Goal: Transaction & Acquisition: Purchase product/service

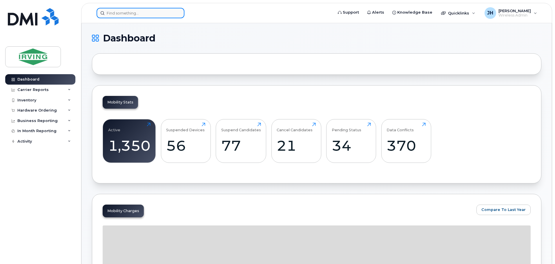
click at [131, 12] on input at bounding box center [141, 13] width 88 height 10
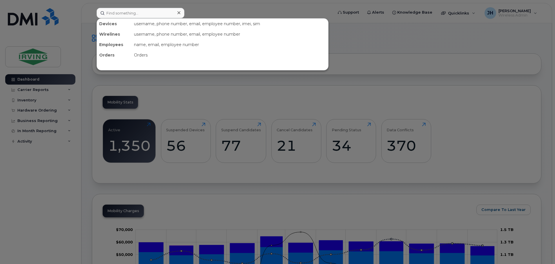
click at [45, 110] on div at bounding box center [277, 132] width 555 height 264
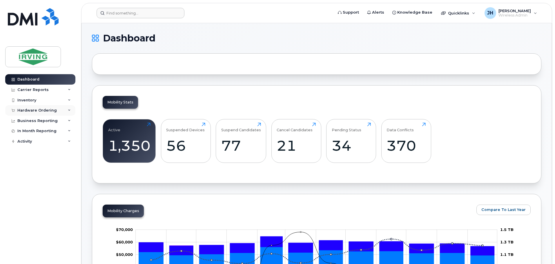
click at [39, 110] on div "Hardware Ordering" at bounding box center [36, 110] width 39 height 5
click at [25, 131] on div "Orders" at bounding box center [27, 132] width 14 height 5
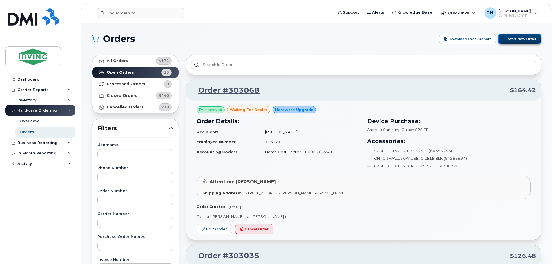
click at [515, 38] on button "Start New Order" at bounding box center [520, 39] width 43 height 11
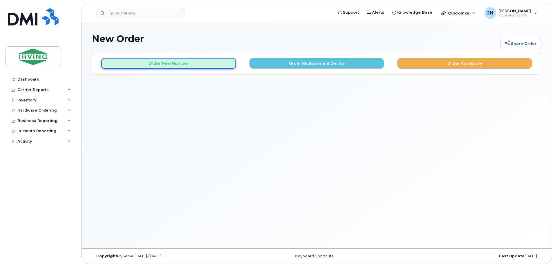
click at [161, 63] on button "Order New Number" at bounding box center [168, 63] width 135 height 11
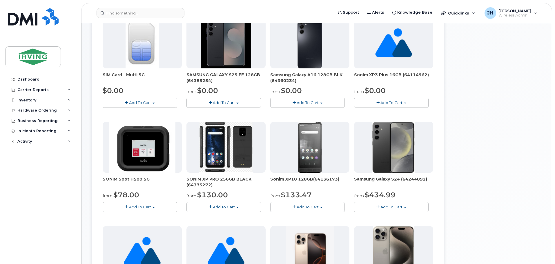
scroll to position [116, 0]
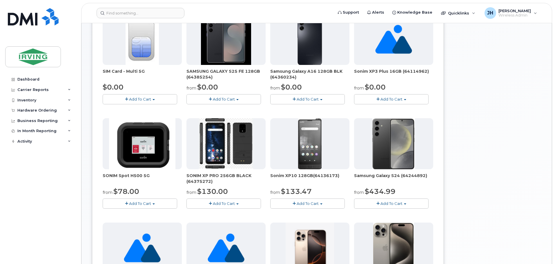
click at [225, 100] on span "Add To Cart" at bounding box center [224, 99] width 22 height 5
click at [219, 110] on link "$0.00 - 3 year term – Voice & Data(128gb)" at bounding box center [234, 110] width 92 height 7
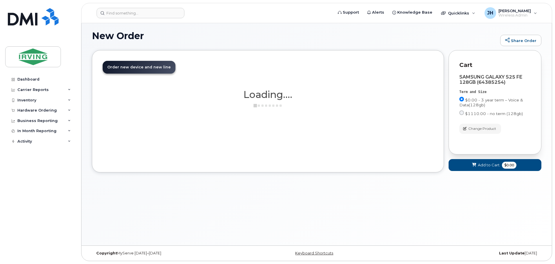
scroll to position [3, 0]
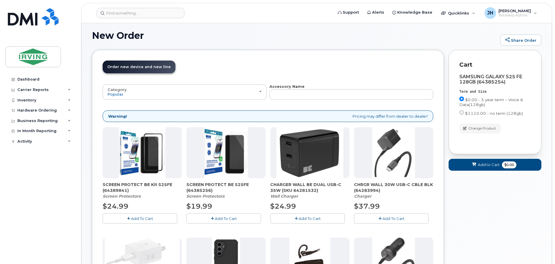
click at [314, 218] on span "Add To Cart" at bounding box center [310, 218] width 22 height 5
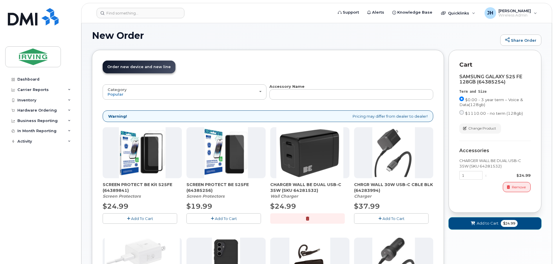
click at [484, 225] on span "Add to Cart" at bounding box center [488, 224] width 22 height 6
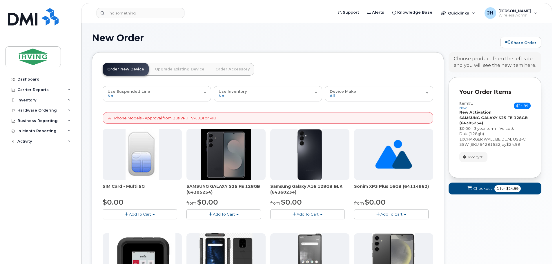
scroll to position [0, 0]
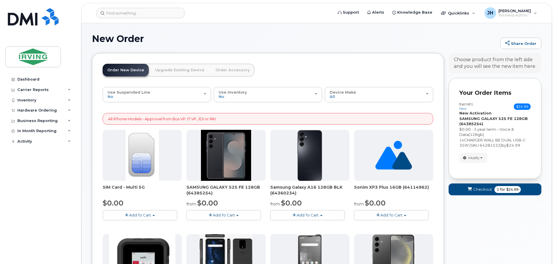
click at [225, 216] on span "Add To Cart" at bounding box center [224, 215] width 22 height 5
click at [219, 226] on link "$0.00 - 3 year term – Voice & Data(128gb)" at bounding box center [234, 226] width 92 height 7
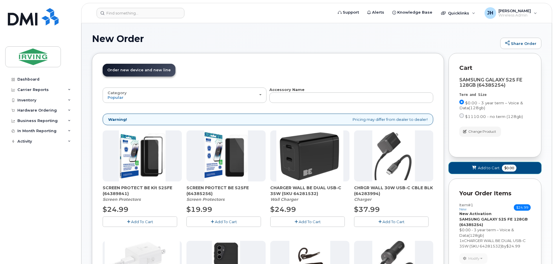
click at [489, 168] on span "Add to Cart" at bounding box center [489, 168] width 22 height 6
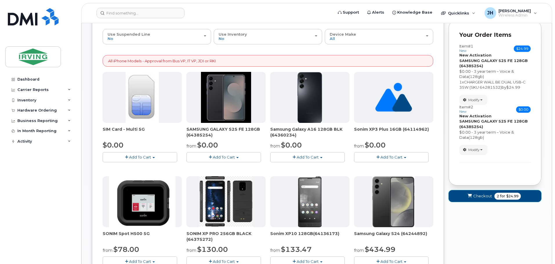
click at [480, 196] on span "Checkout" at bounding box center [483, 197] width 19 height 6
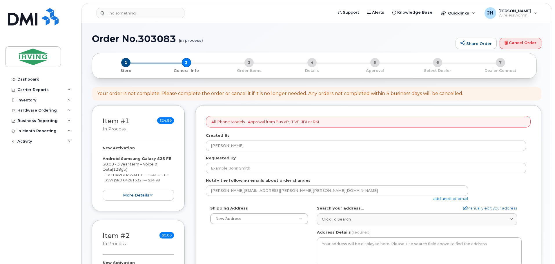
select select
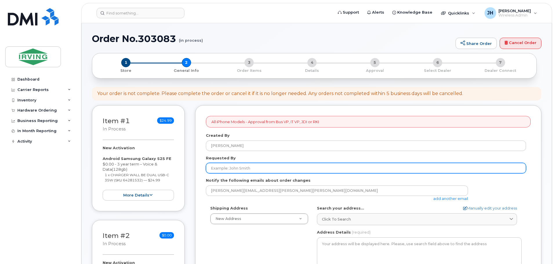
click at [230, 168] on input "Requested By" at bounding box center [366, 168] width 320 height 10
type input "[PERSON_NAME]"
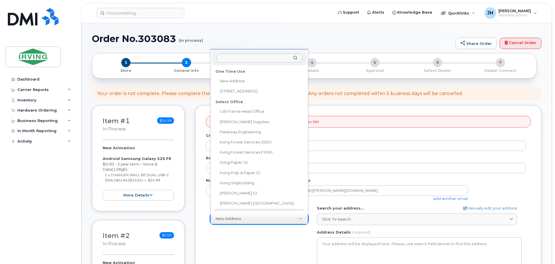
scroll to position [5, 0]
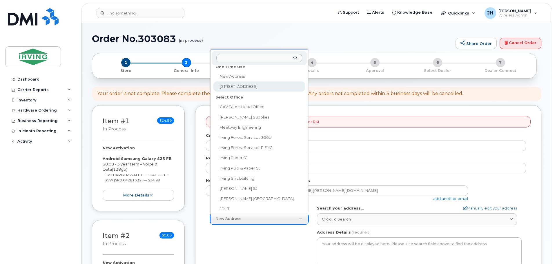
select select "300 Union St"
type textarea "300 Union St SAINT JOHN NB E2L 4Z2 CANADA"
type input "9th floor"
type input "[PERSON_NAME]"
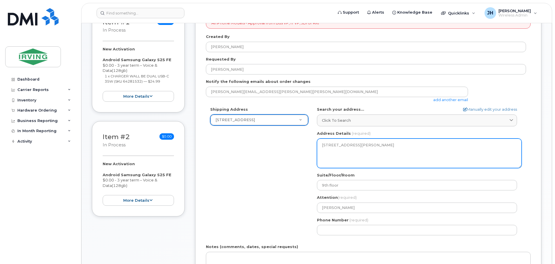
scroll to position [116, 0]
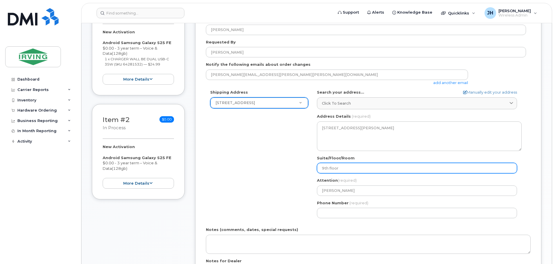
click at [324, 167] on input "9th floor" at bounding box center [417, 168] width 200 height 10
select select
type input "th floor"
select select
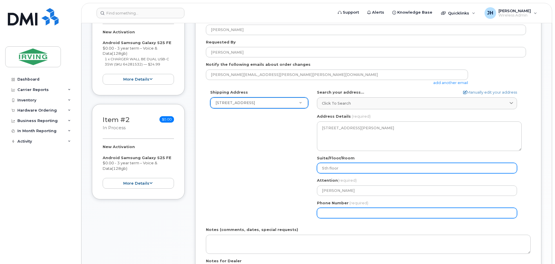
type input "5th floor"
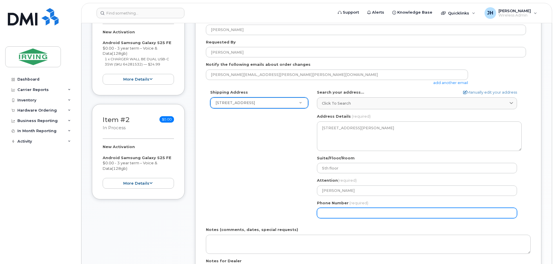
click at [327, 216] on input "Phone Number" at bounding box center [417, 213] width 200 height 10
type input "506633377"
select select
type input "5066333779"
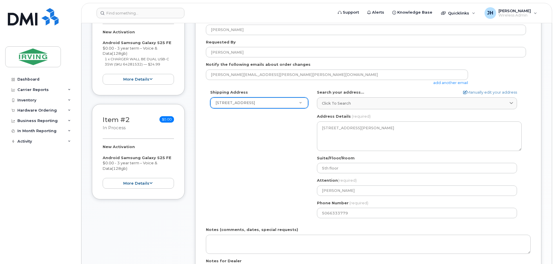
click at [288, 213] on div "Shipping Address 300 Union St New Address 300 Union St CAV Farms Head Office Ch…" at bounding box center [366, 156] width 320 height 133
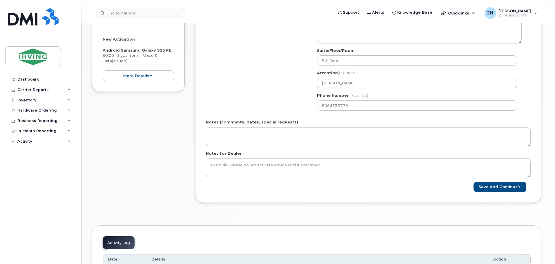
scroll to position [232, 0]
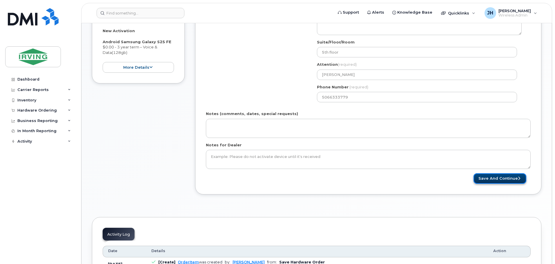
click at [504, 179] on button "Save and Continue" at bounding box center [500, 179] width 53 height 11
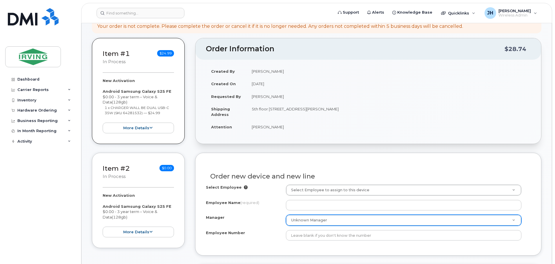
scroll to position [87, 0]
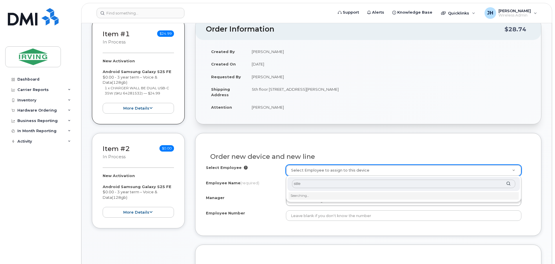
type input "[PERSON_NAME]"
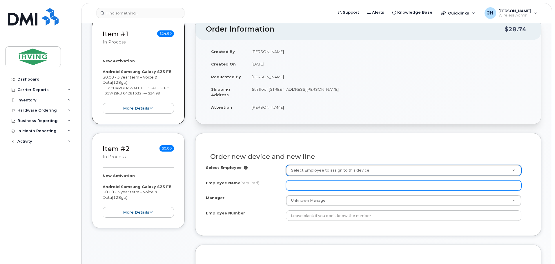
click at [300, 186] on input "Employee Name (required)" at bounding box center [404, 186] width 236 height 10
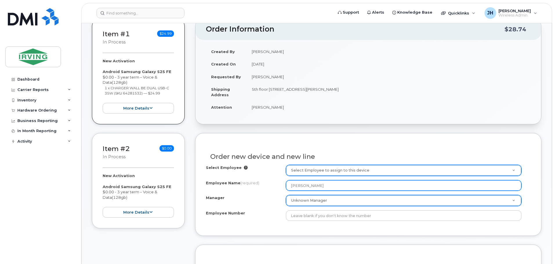
type input "[PERSON_NAME]"
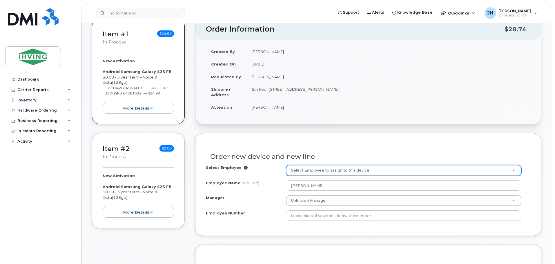
drag, startPoint x: 332, startPoint y: 202, endPoint x: 339, endPoint y: 199, distance: 6.9
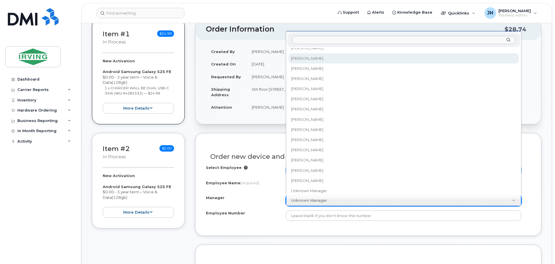
scroll to position [47238, 0]
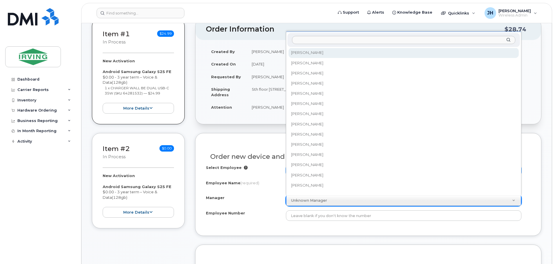
click at [306, 42] on input "Manager" at bounding box center [403, 40] width 223 height 8
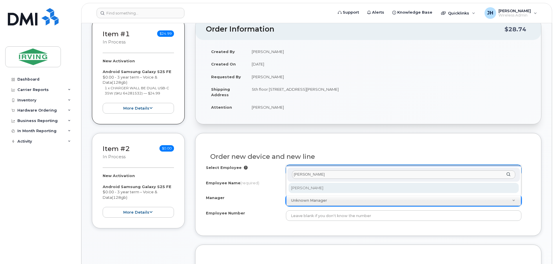
scroll to position [0, 0]
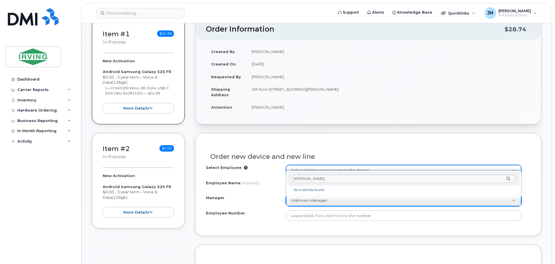
drag, startPoint x: 311, startPoint y: 179, endPoint x: 286, endPoint y: 178, distance: 25.8
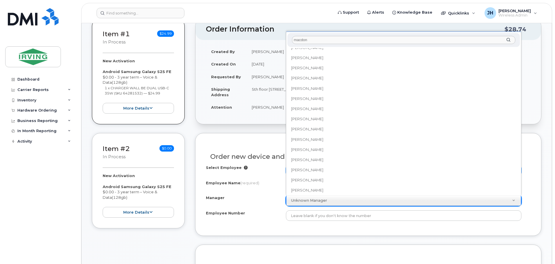
scroll to position [274, 0]
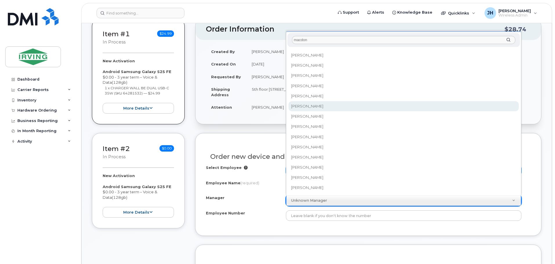
type input "macdon"
select select "1651623"
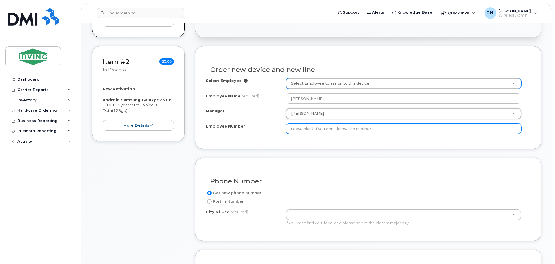
scroll to position [203, 0]
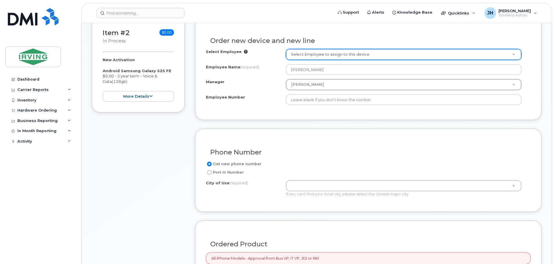
click at [209, 172] on input "Port In Number" at bounding box center [209, 172] width 5 height 5
radio input "true"
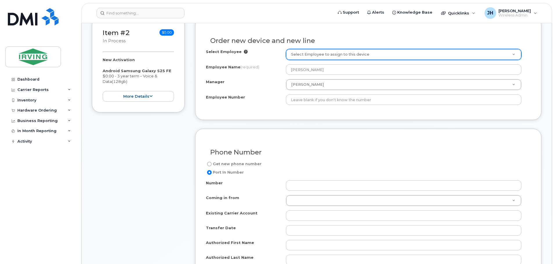
click at [210, 164] on input "Get new phone number" at bounding box center [209, 164] width 5 height 5
radio input "true"
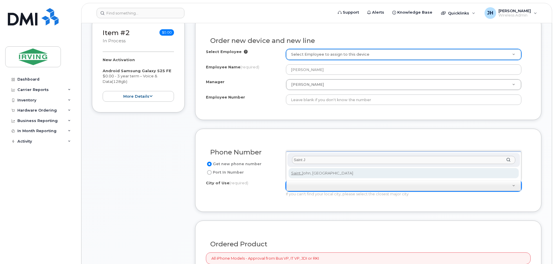
type input "Saint J"
type input "2008"
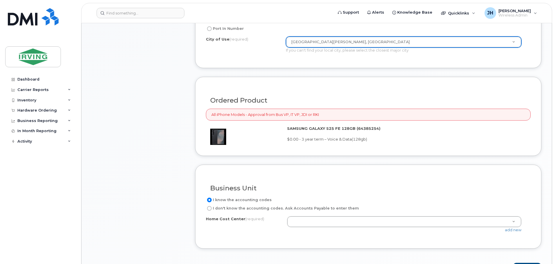
scroll to position [348, 0]
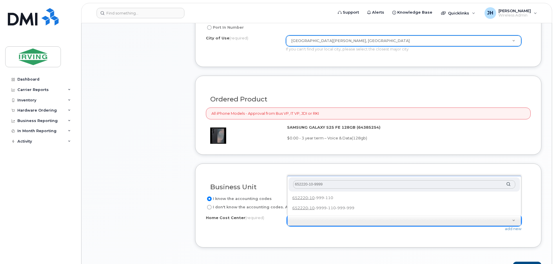
type input "652220-10-9999"
type input "652220-10-9999-110-999-999"
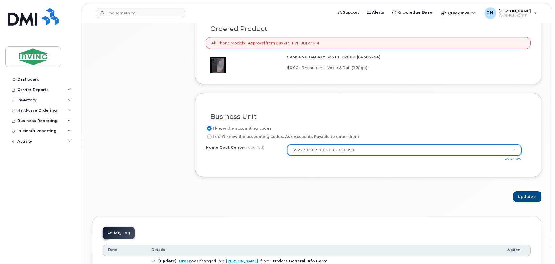
scroll to position [435, 0]
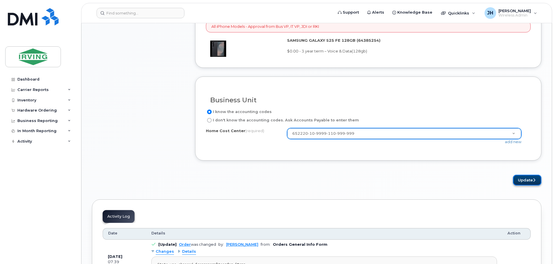
click at [525, 181] on button "Update" at bounding box center [527, 180] width 28 height 11
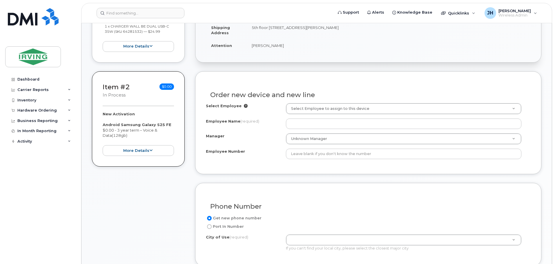
scroll to position [174, 0]
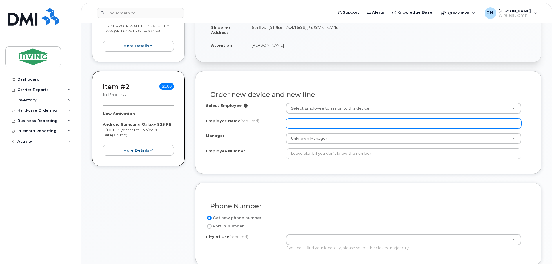
click at [299, 123] on input "Employee Name (required)" at bounding box center [404, 123] width 236 height 10
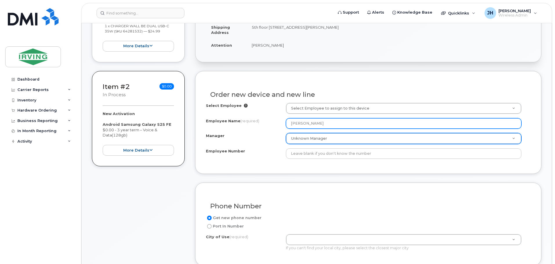
type input "[PERSON_NAME]"
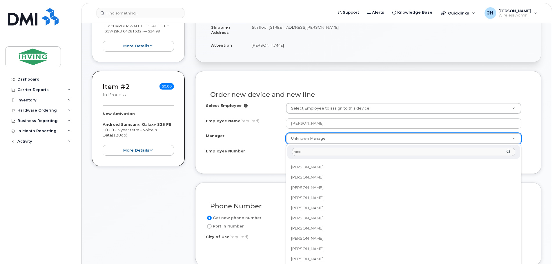
scroll to position [0, 0]
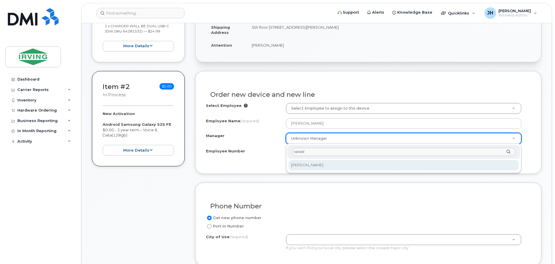
type input "ranold"
select select "1651623"
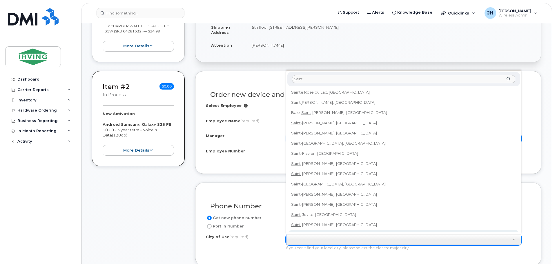
scroll to position [5, 0]
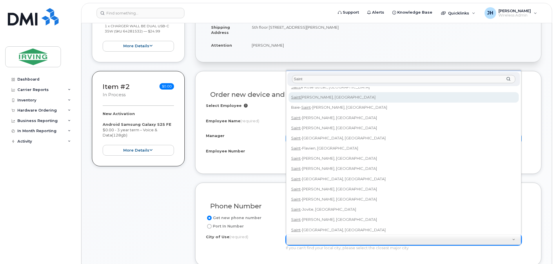
type input "Saint"
type input "2008"
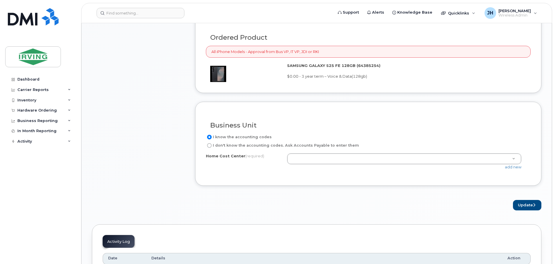
scroll to position [435, 0]
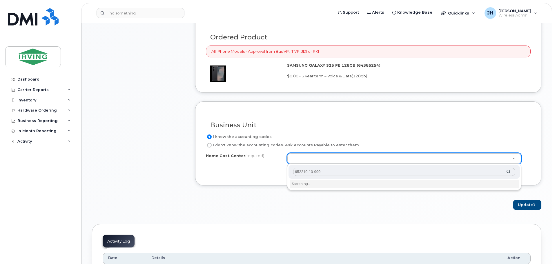
type input "652210-10-9999"
drag, startPoint x: 327, startPoint y: 172, endPoint x: 284, endPoint y: 175, distance: 43.7
click at [284, 175] on body "Support Alerts Knowledge Base Quicklinks Suspend / Cancel Device Change SIM Car…" at bounding box center [277, 72] width 555 height 1014
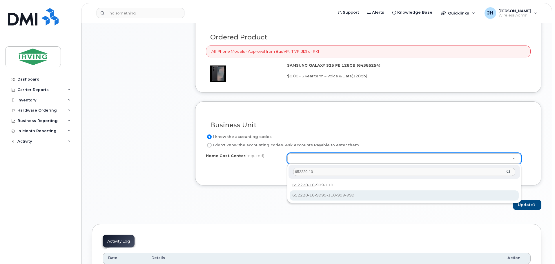
type input "652220-10"
drag, startPoint x: 325, startPoint y: 195, endPoint x: 358, endPoint y: 195, distance: 32.8
type input "652220-10-9999-110-999-999"
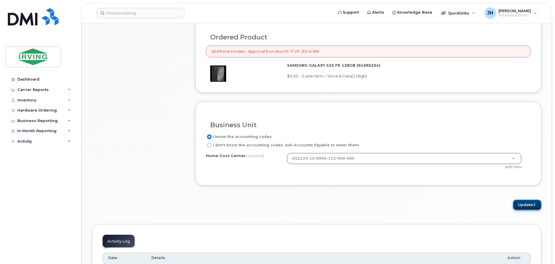
click at [528, 205] on button "Update" at bounding box center [527, 205] width 28 height 11
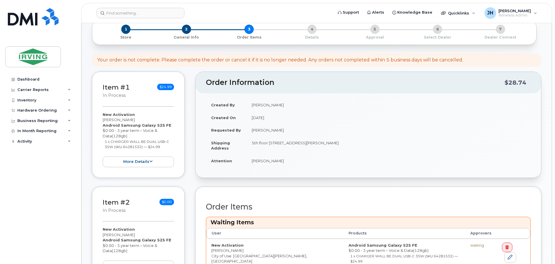
scroll to position [116, 0]
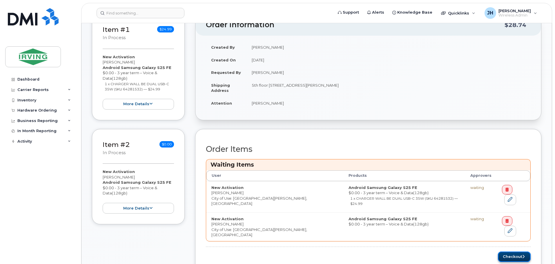
click at [513, 252] on button "Checkout" at bounding box center [514, 257] width 33 height 11
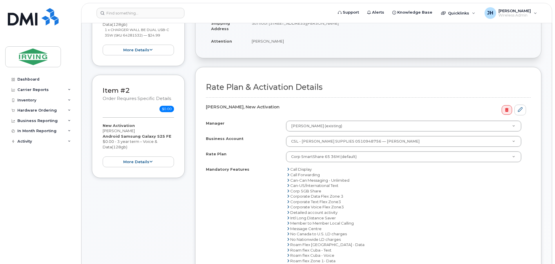
scroll to position [145, 0]
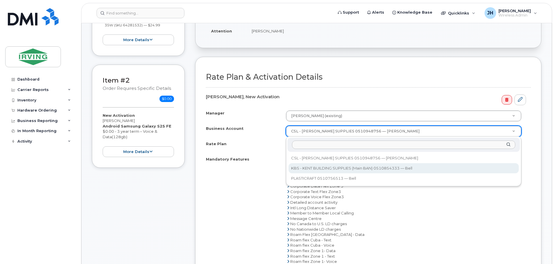
select select "11314"
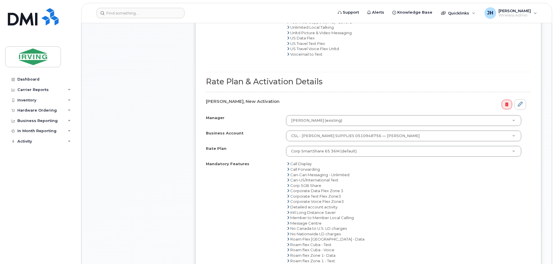
scroll to position [435, 0]
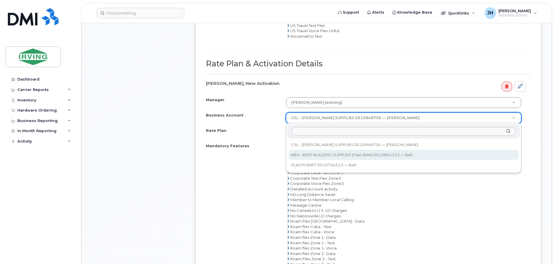
select select "11314"
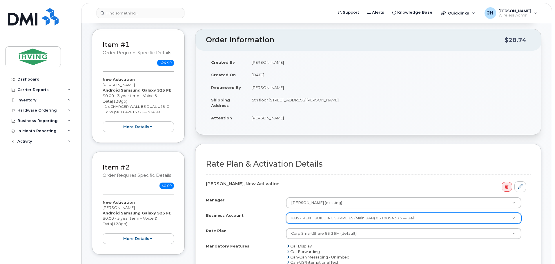
scroll to position [87, 0]
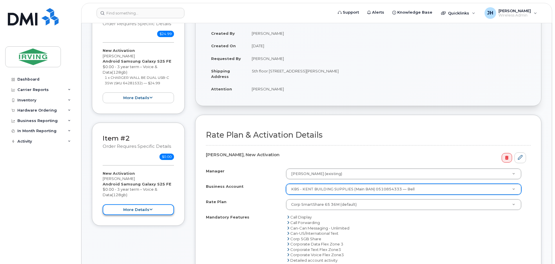
click at [142, 210] on button "more details" at bounding box center [138, 210] width 71 height 11
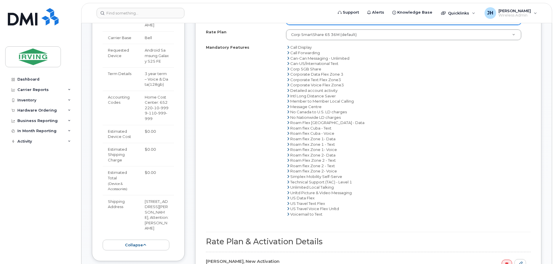
scroll to position [290, 0]
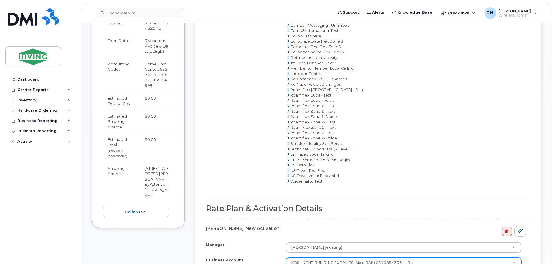
click at [145, 227] on div "Item #1 Order requires Specific details $24.99 New Activation Mark Stiles Andro…" at bounding box center [138, 157] width 93 height 720
click at [139, 208] on button "collapse" at bounding box center [136, 212] width 67 height 11
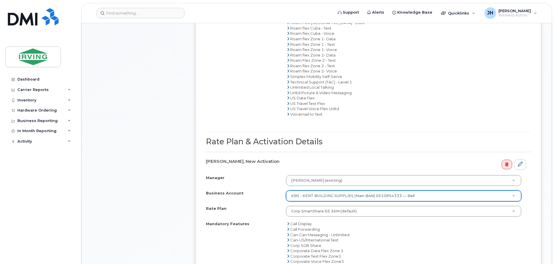
scroll to position [377, 0]
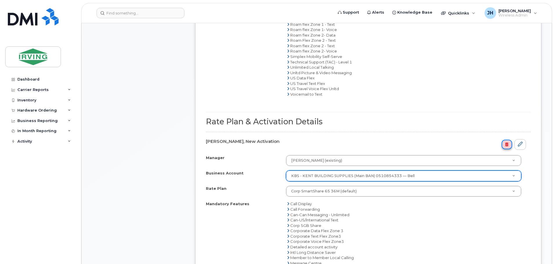
click at [506, 144] on icon at bounding box center [507, 145] width 3 height 4
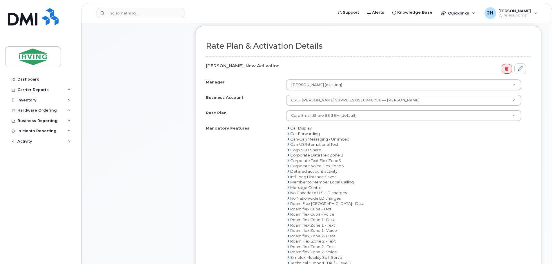
scroll to position [174, 0]
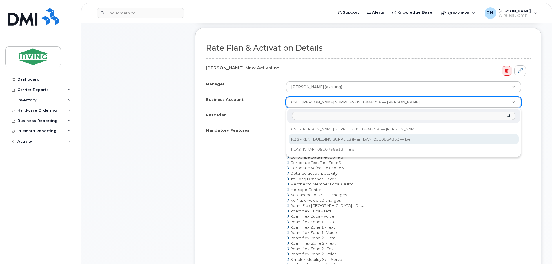
select select "11314"
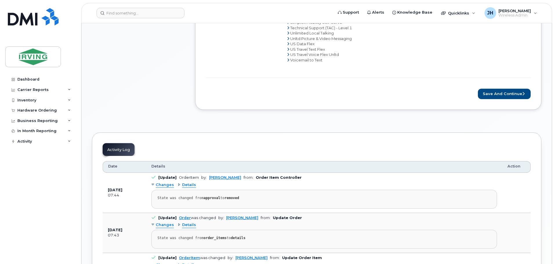
scroll to position [435, 0]
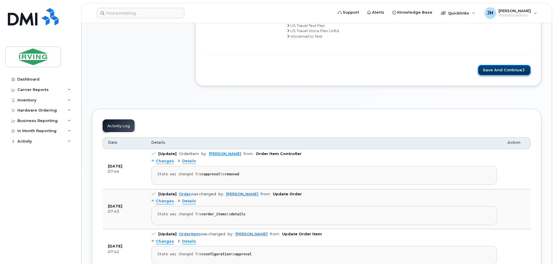
click at [500, 68] on button "Save and Continue" at bounding box center [504, 70] width 53 height 11
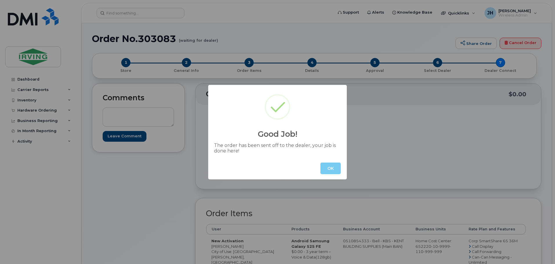
click at [331, 168] on button "OK" at bounding box center [331, 169] width 20 height 12
